Goal: Navigation & Orientation: Understand site structure

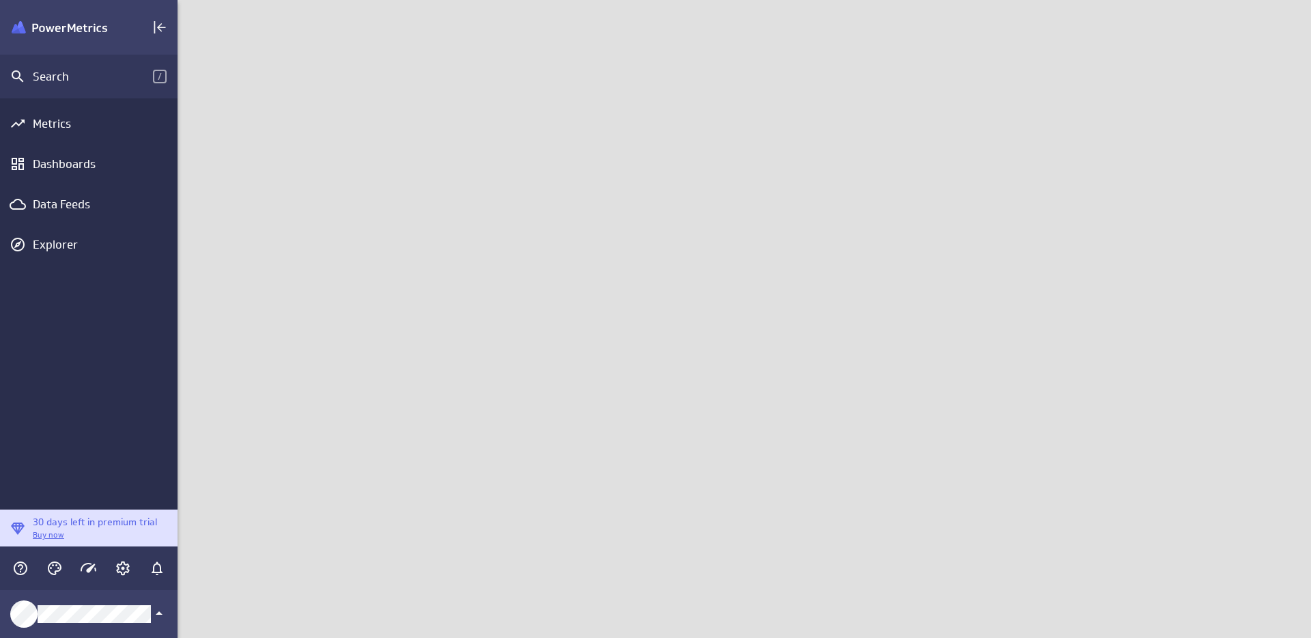
scroll to position [659, 1154]
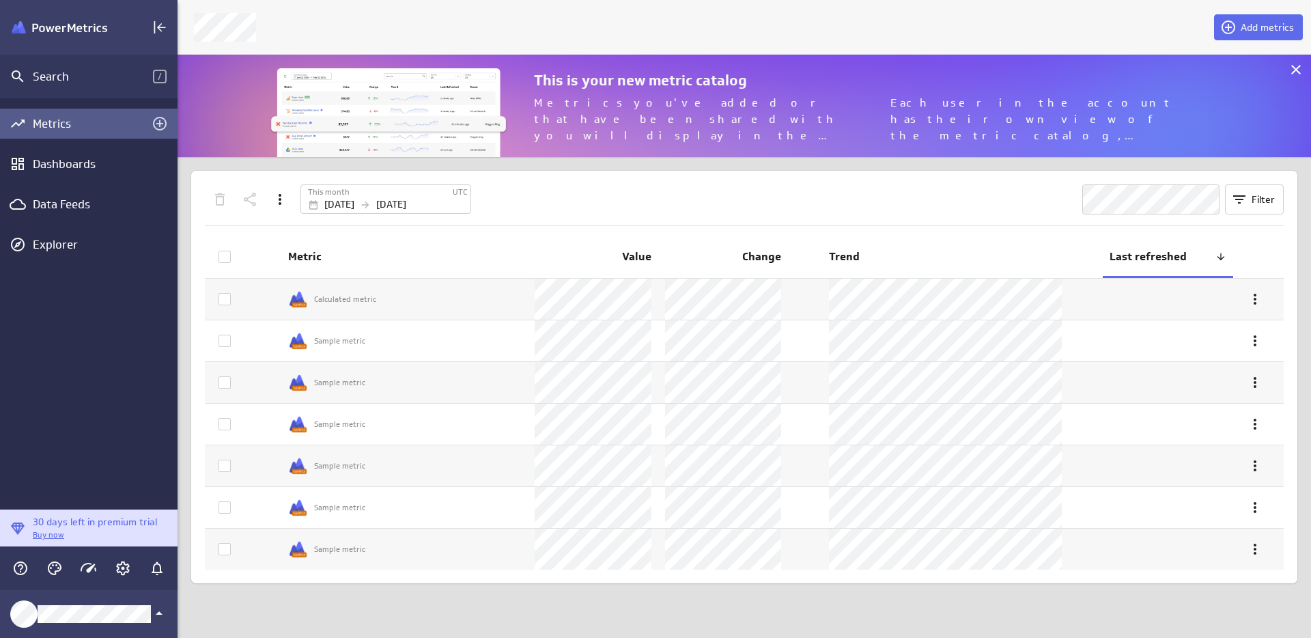
scroll to position [659, 1154]
click at [65, 169] on div "Dashboards" at bounding box center [89, 163] width 112 height 15
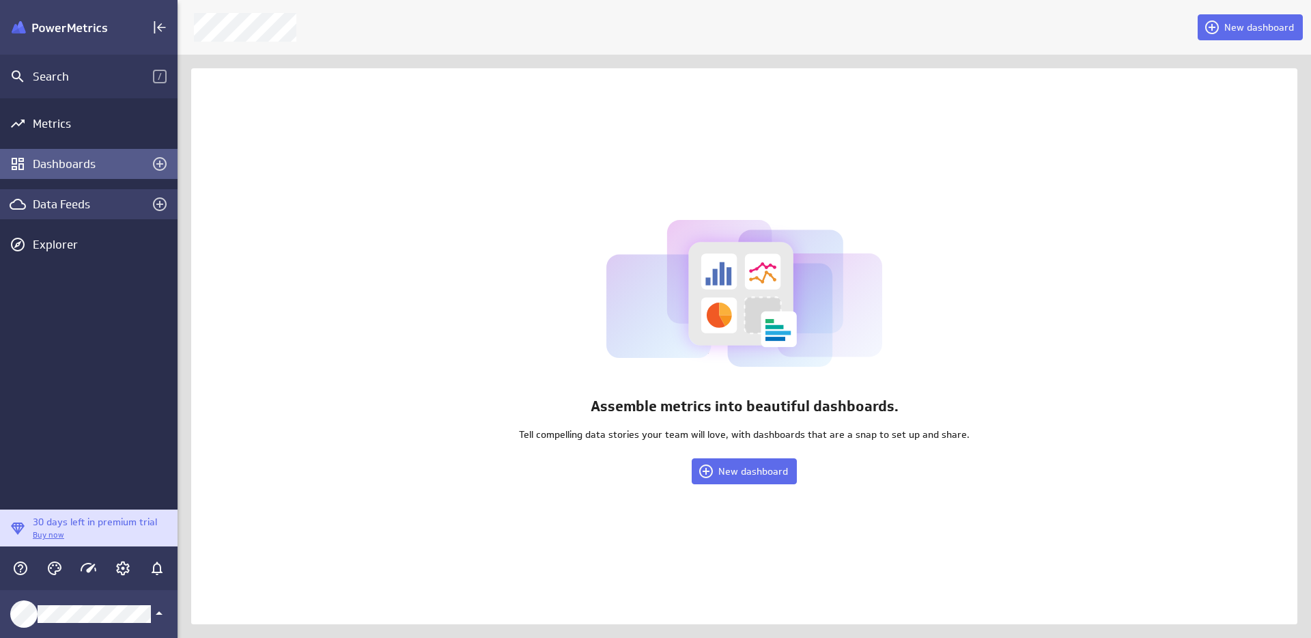
click at [52, 203] on div "Data Feeds" at bounding box center [89, 204] width 112 height 15
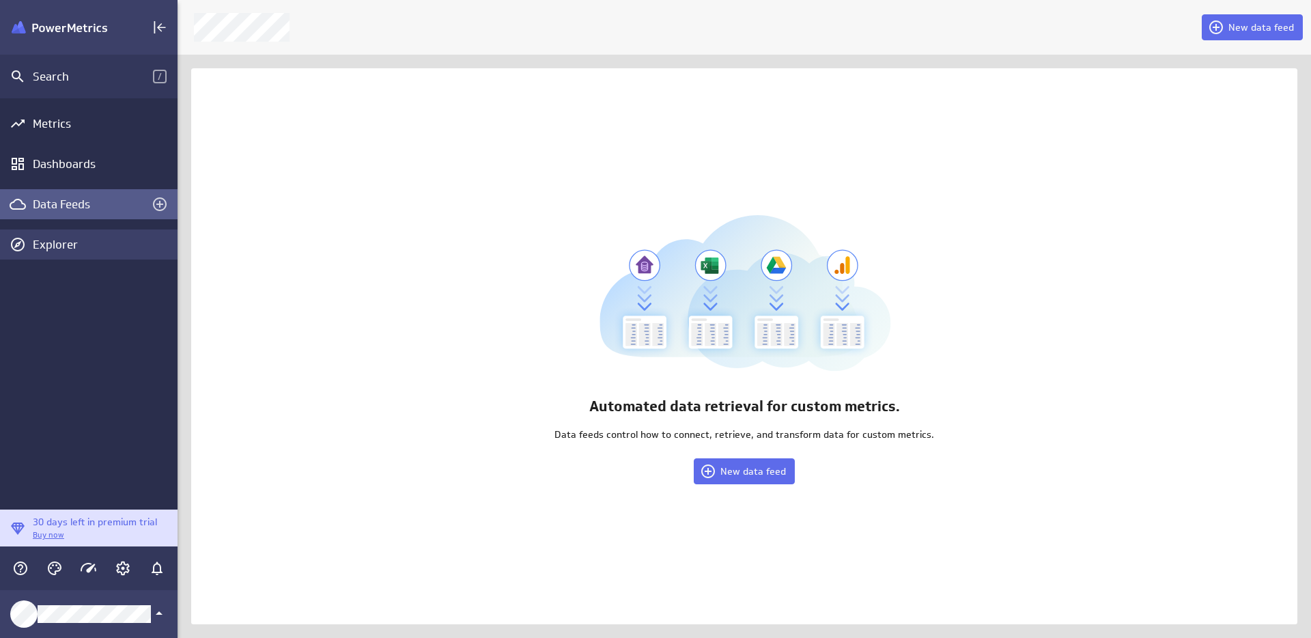
click at [54, 244] on div "Explorer" at bounding box center [103, 244] width 141 height 15
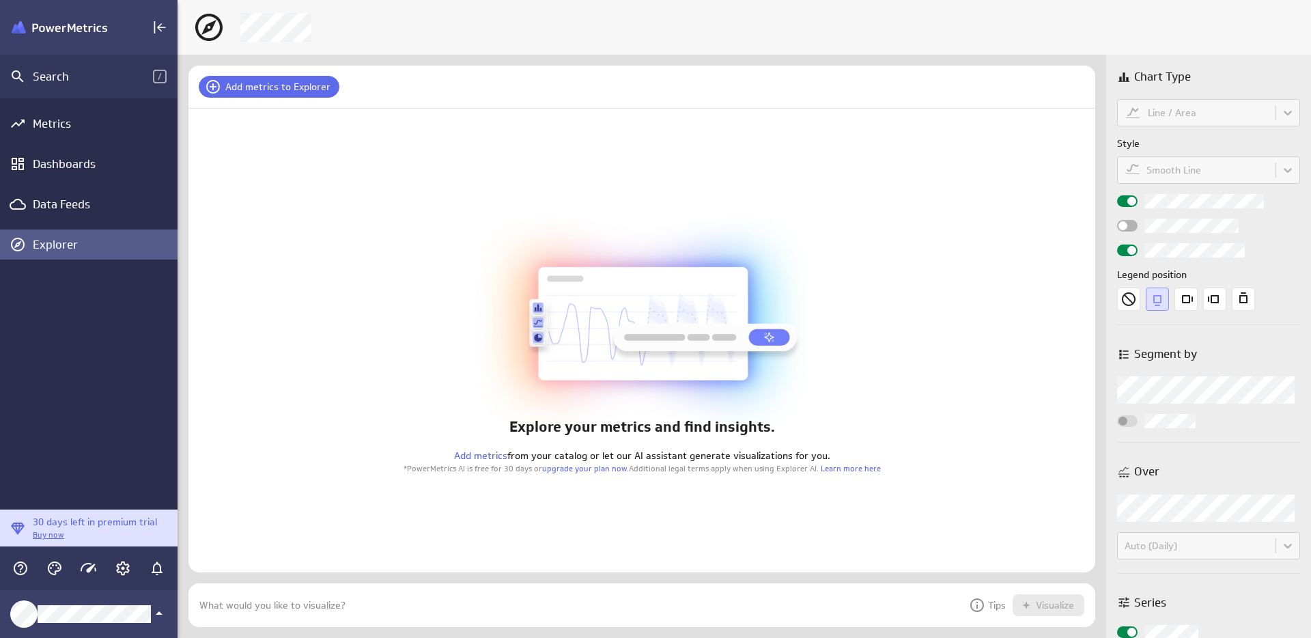
scroll to position [65, 928]
click at [54, 358] on div "Metrics Dashboards Data Feeds Explorer" at bounding box center [88, 303] width 177 height 411
click at [115, 569] on icon "Account and settings" at bounding box center [123, 568] width 16 height 16
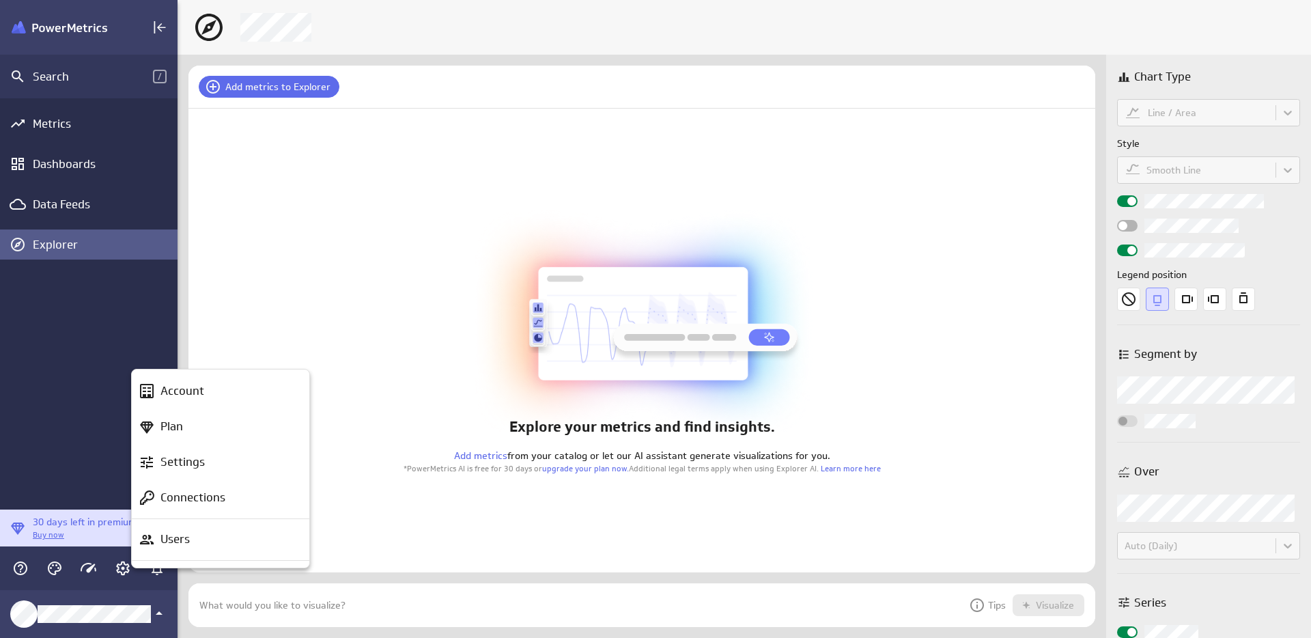
click at [87, 563] on div at bounding box center [655, 319] width 1311 height 638
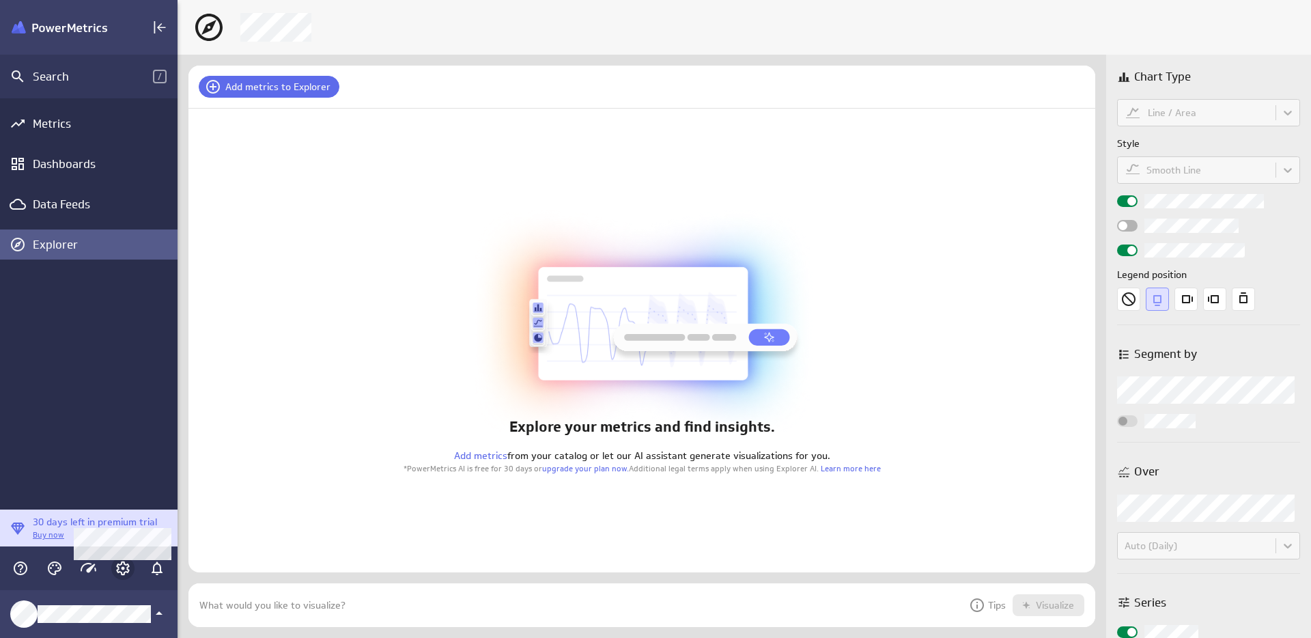
click at [120, 565] on icon "Account and settings" at bounding box center [123, 568] width 16 height 16
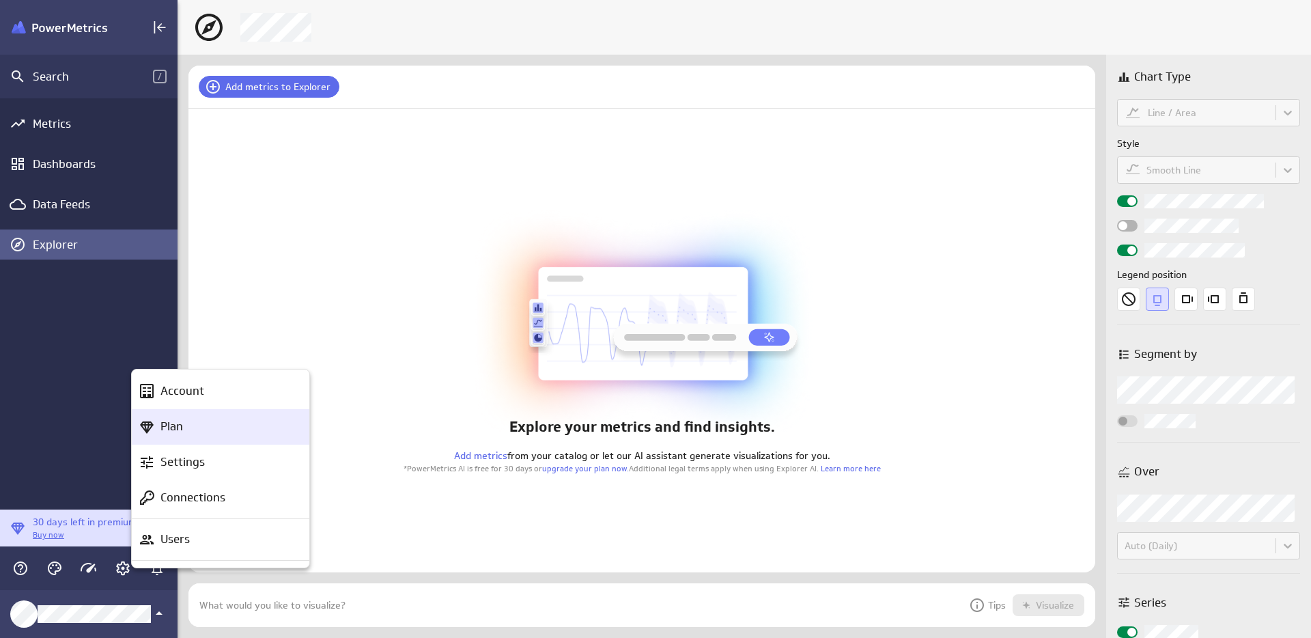
click at [177, 433] on p "Plan" at bounding box center [171, 426] width 23 height 17
